Goal: Find specific page/section: Find specific page/section

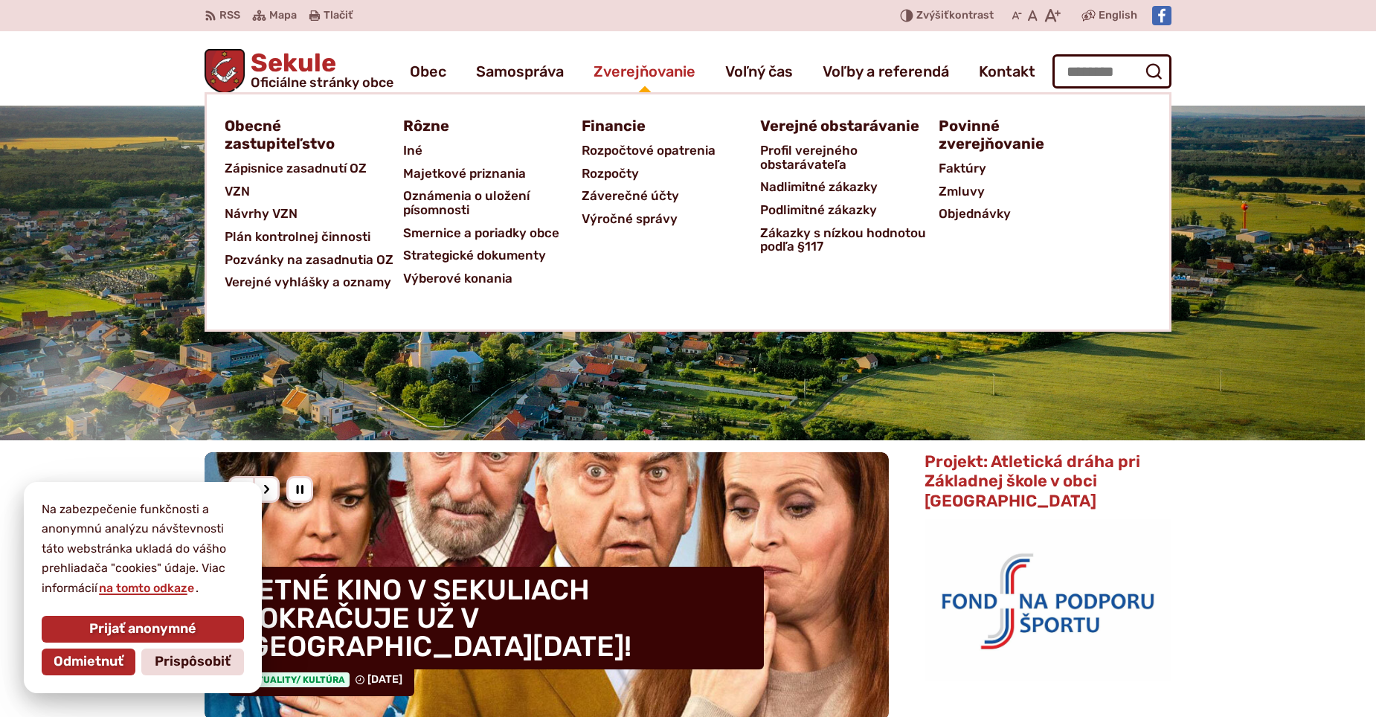
click at [655, 74] on span "Zverejňovanie" at bounding box center [645, 72] width 102 height 42
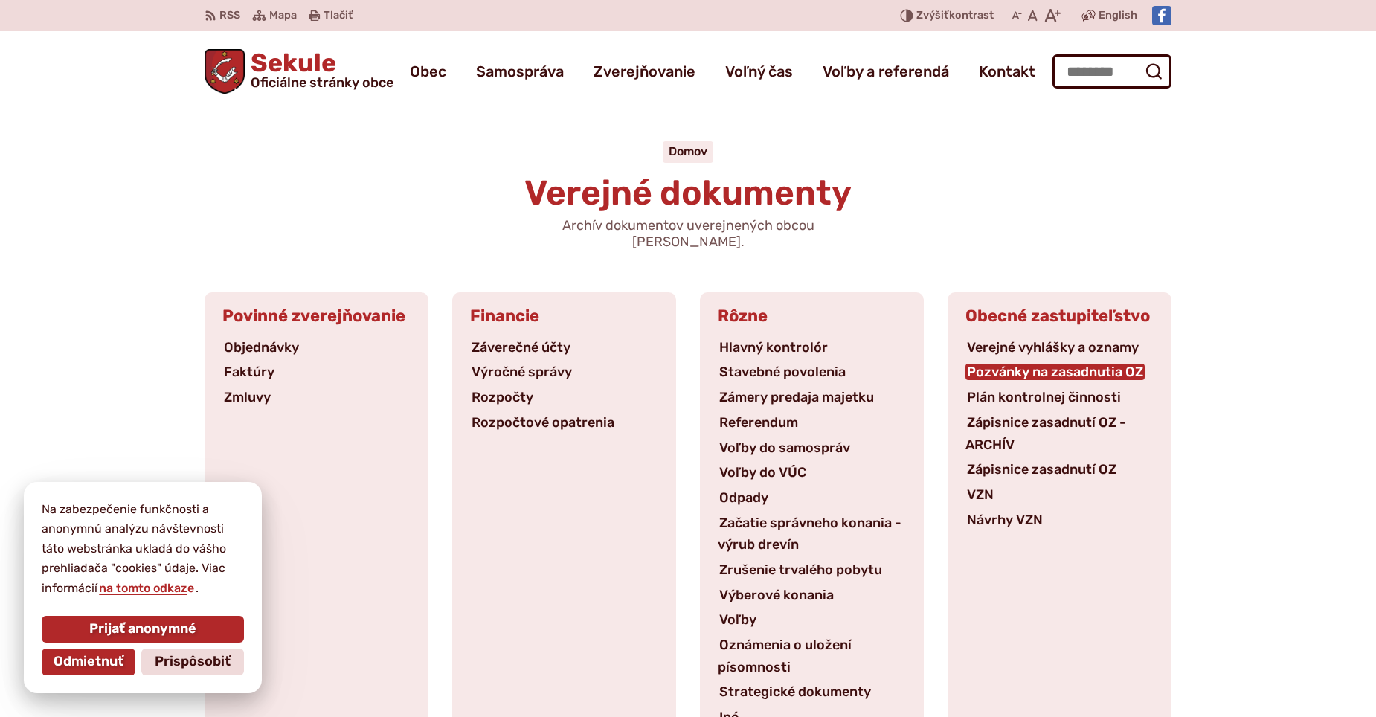
click at [997, 364] on link "Pozvánky na zasadnutia OZ" at bounding box center [1055, 372] width 179 height 16
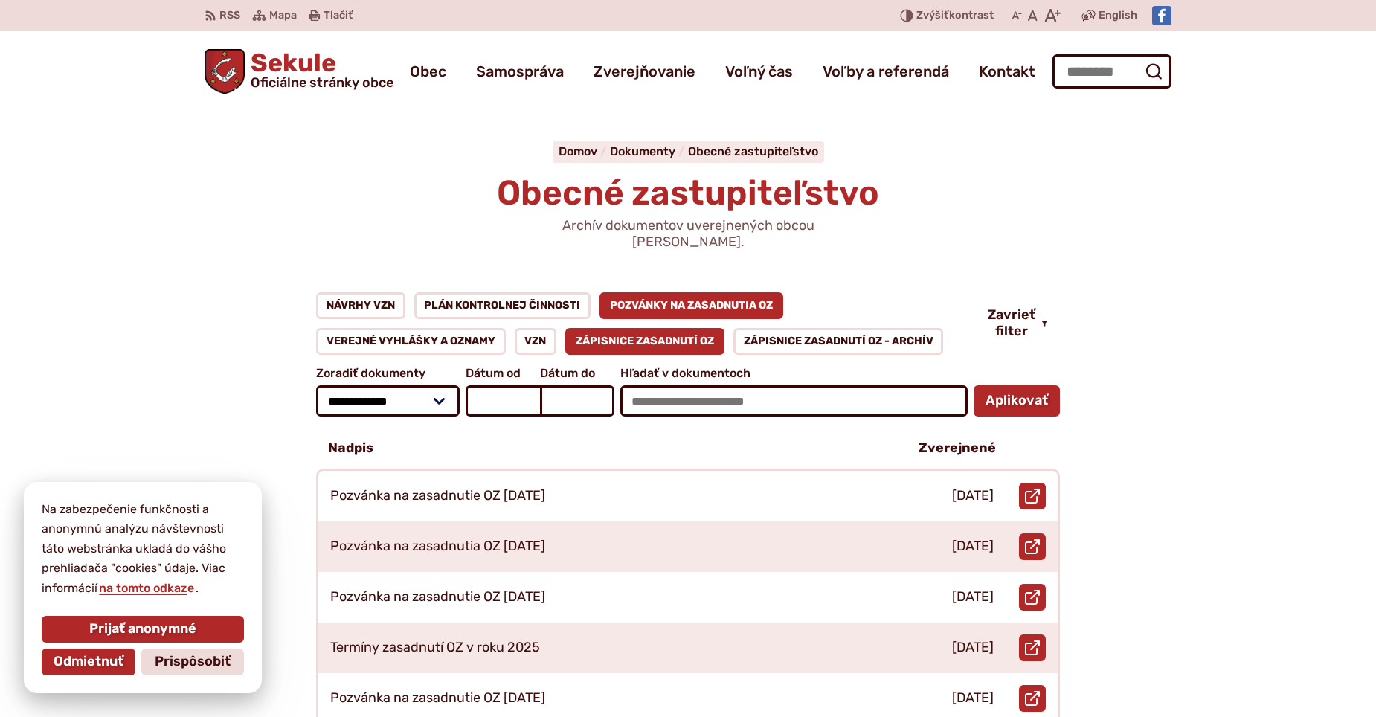
click at [680, 328] on link "Zápisnice zasadnutí OZ" at bounding box center [644, 341] width 159 height 27
